Goal: Navigation & Orientation: Find specific page/section

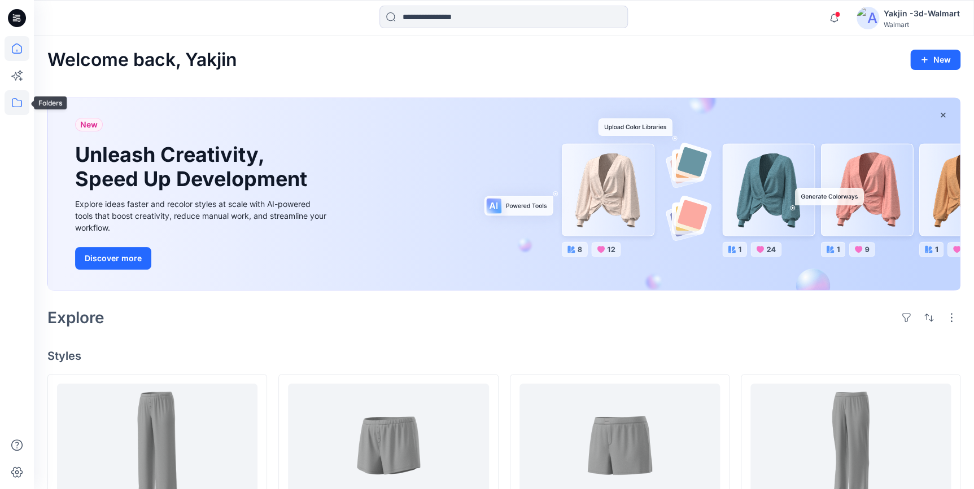
click at [19, 103] on icon at bounding box center [17, 102] width 25 height 25
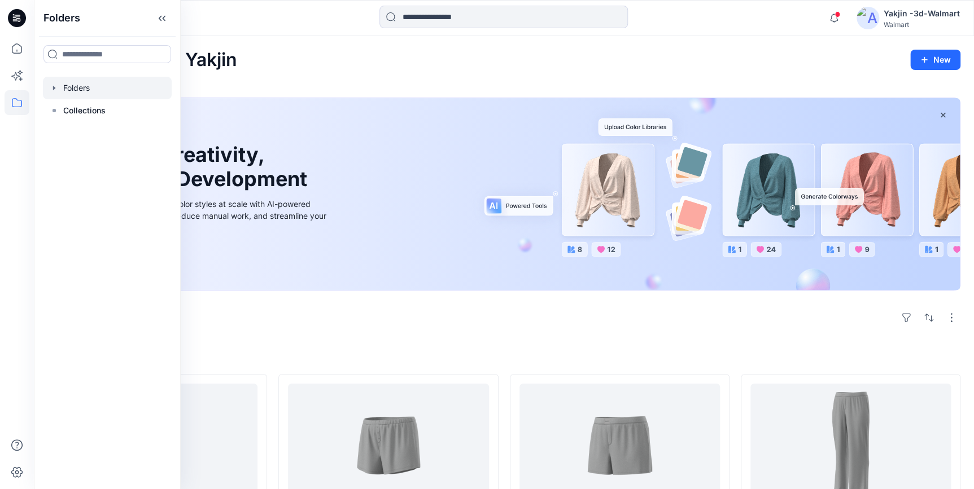
click at [102, 94] on div at bounding box center [107, 88] width 129 height 23
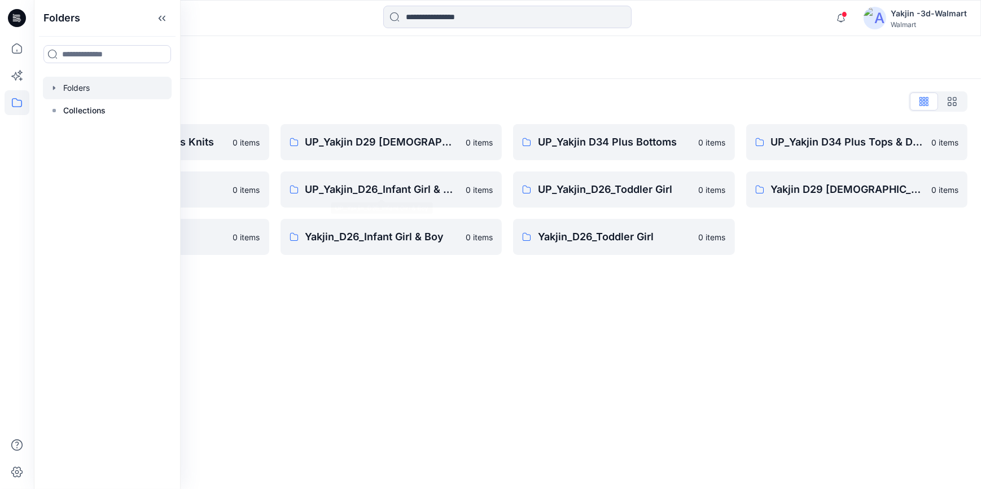
click at [568, 404] on div "Folders Folders List FA Yakjin D34 Womens Knits 0 items UP_Yakjin_D24_Boys 0 it…" at bounding box center [507, 262] width 947 height 453
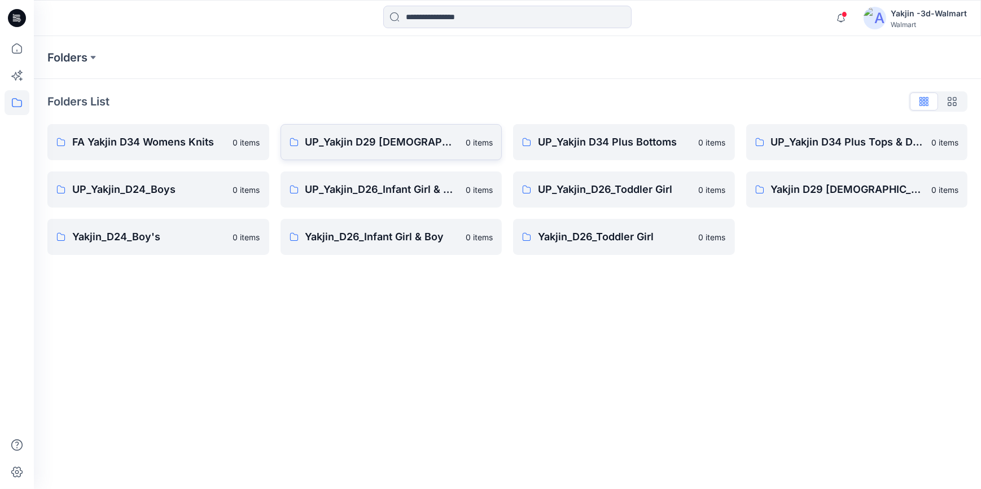
click at [372, 143] on p "UP_Yakjin D29 [DEMOGRAPHIC_DATA] Sleep" at bounding box center [382, 142] width 154 height 16
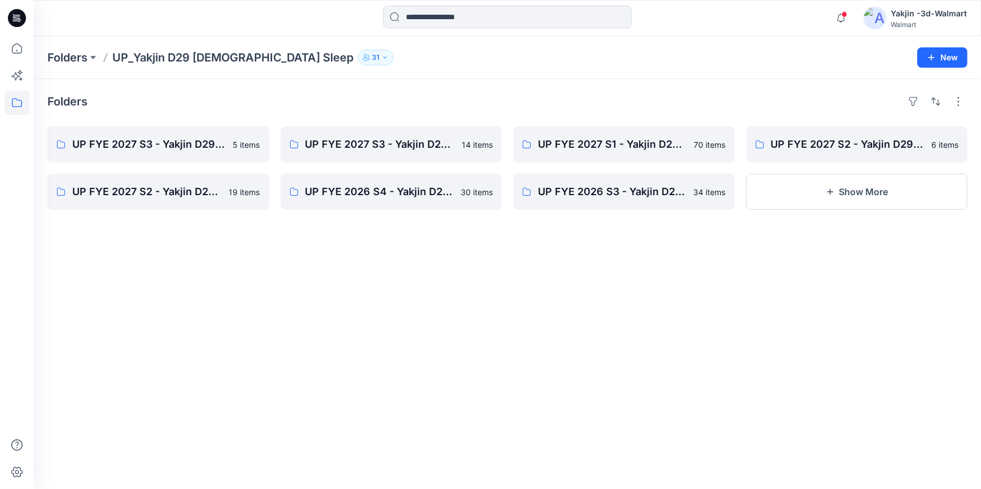
click at [411, 356] on div "Folders UP FYE 2027 S3 - Yakjin D29 JOYSPUN [DEMOGRAPHIC_DATA] Sleepwear 5 item…" at bounding box center [507, 284] width 947 height 410
click at [129, 186] on p "UP FYE 2027 S2 - Yakjin D29 NOBO [DEMOGRAPHIC_DATA] Sleepwear" at bounding box center [157, 192] width 170 height 16
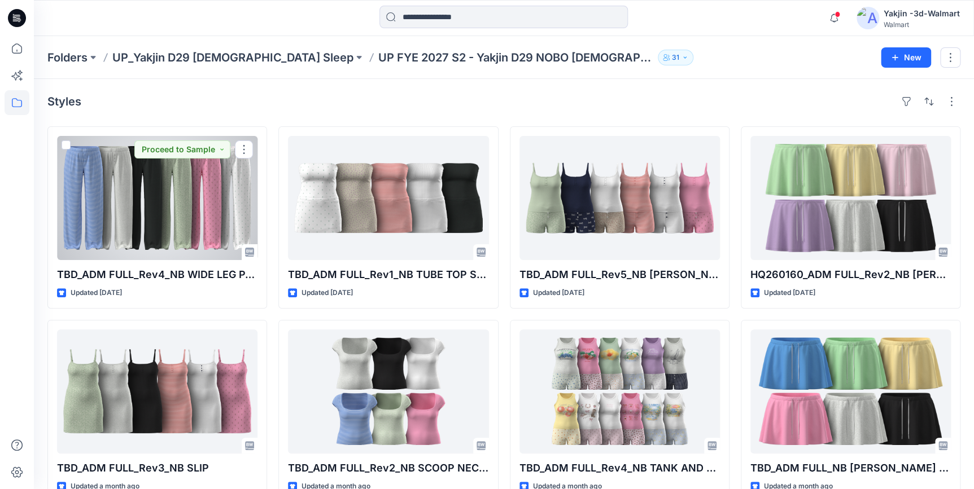
drag, startPoint x: 183, startPoint y: 225, endPoint x: 440, endPoint y: 275, distance: 262.3
click at [183, 225] on div at bounding box center [157, 198] width 200 height 124
